Goal: Task Accomplishment & Management: Use online tool/utility

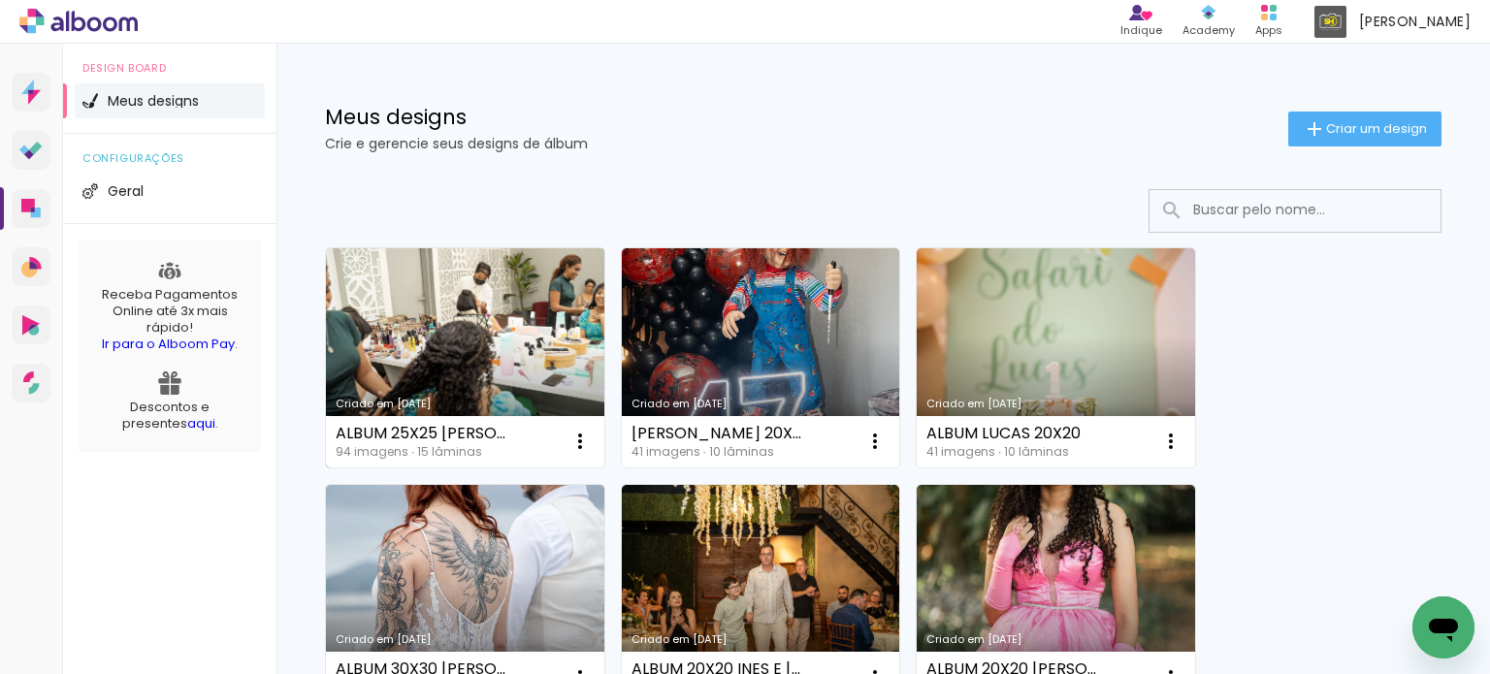
click at [524, 357] on link "Criado em [DATE]" at bounding box center [465, 357] width 278 height 219
